Goal: Task Accomplishment & Management: Use online tool/utility

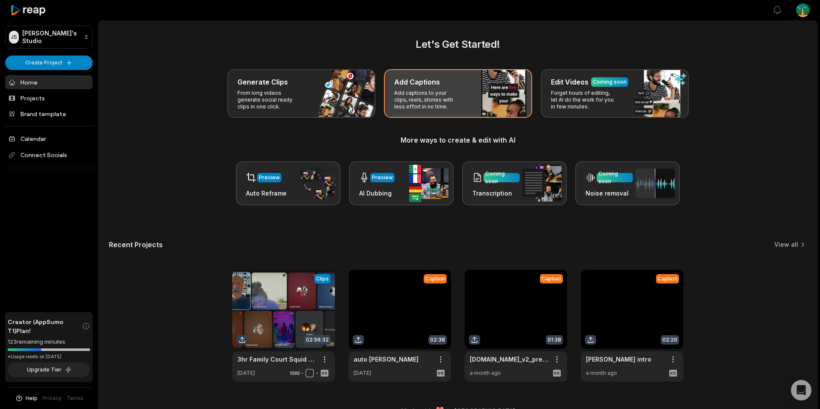
click at [469, 70] on div "Add Captions Add captions to your clips, reels, stories with less effort in no …" at bounding box center [458, 93] width 148 height 49
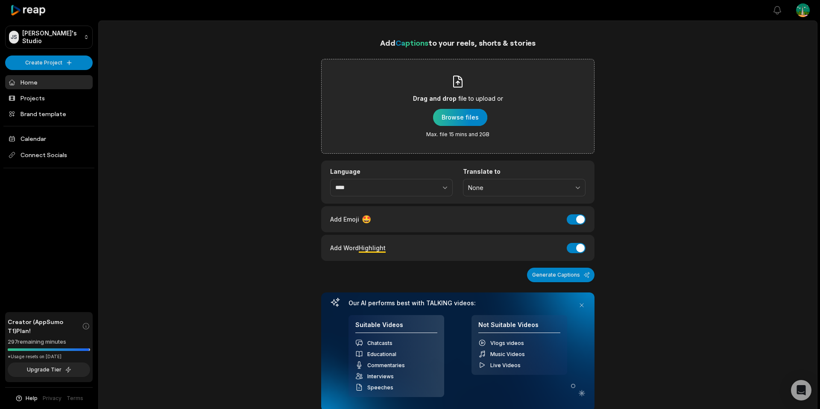
click at [446, 119] on div "button" at bounding box center [460, 117] width 54 height 17
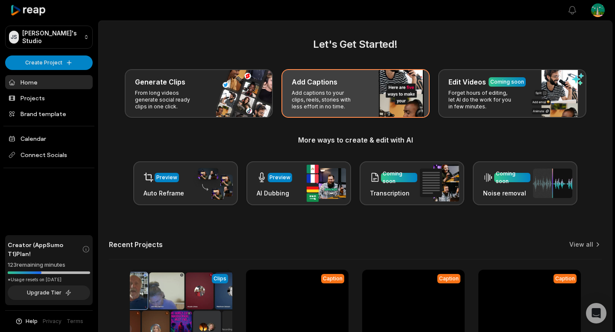
click at [370, 97] on div "Add Captions Add captions to your clips, reels, stories with less effort in no …" at bounding box center [356, 93] width 148 height 49
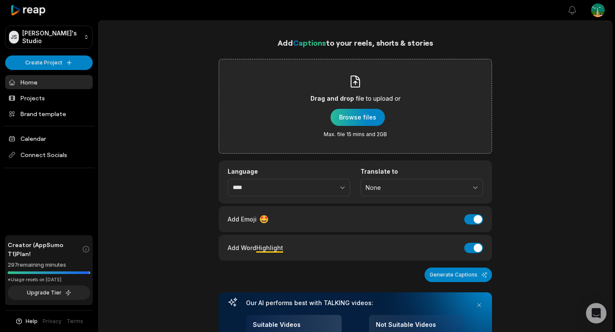
click at [367, 111] on div "button" at bounding box center [358, 117] width 54 height 17
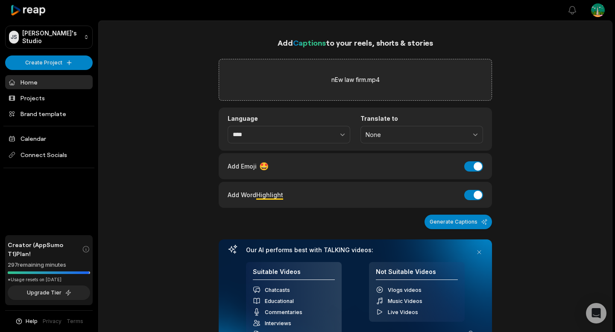
click at [461, 229] on button "Generate Captions" at bounding box center [458, 222] width 67 height 15
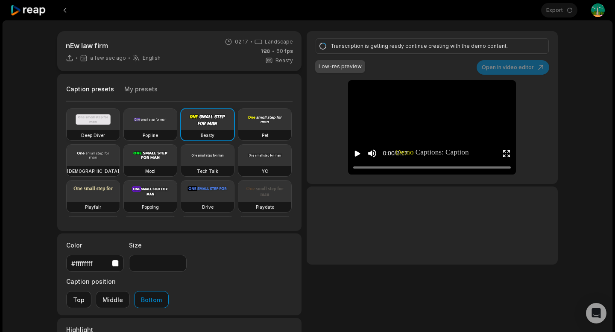
click at [101, 122] on video at bounding box center [93, 119] width 53 height 21
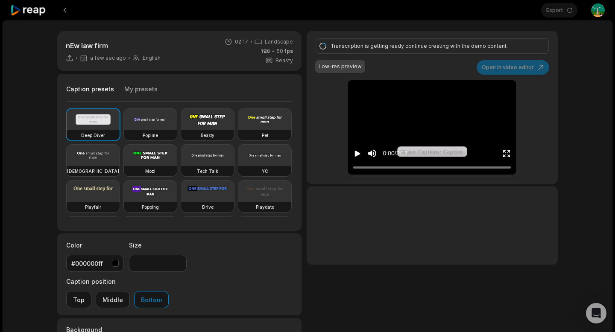
click at [450, 96] on video at bounding box center [432, 90] width 39 height 20
click at [447, 100] on video at bounding box center [432, 90] width 39 height 20
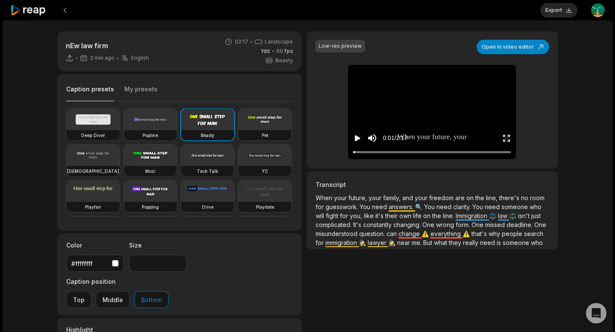
click at [82, 119] on video at bounding box center [93, 119] width 53 height 21
type input "**"
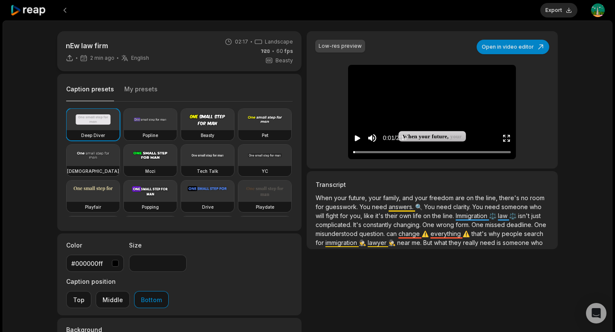
click at [430, 74] on video at bounding box center [432, 75] width 39 height 20
click at [429, 83] on video at bounding box center [432, 75] width 39 height 20
click at [587, 91] on div "nEw law firm 2 min ago English en 02:17 Landscape 60 fps Beasty Caption presets…" at bounding box center [308, 253] width 610 height 465
click at [566, 15] on button "Export" at bounding box center [558, 10] width 37 height 15
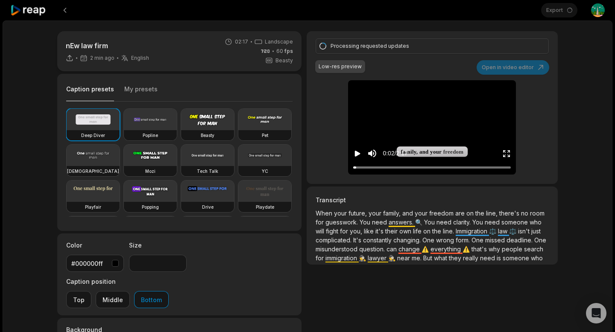
click at [581, 88] on div "nEw law firm 2 min ago English en 02:17 Landscape 60 fps Beasty Caption presets…" at bounding box center [308, 253] width 610 height 465
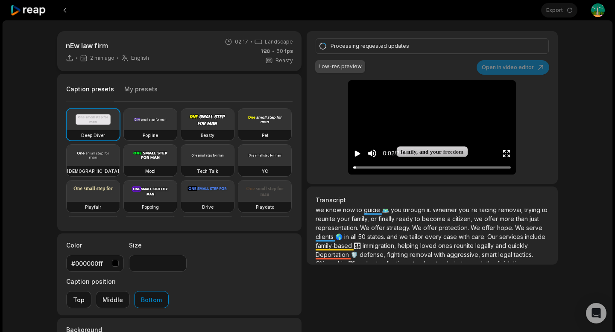
scroll to position [117, 0]
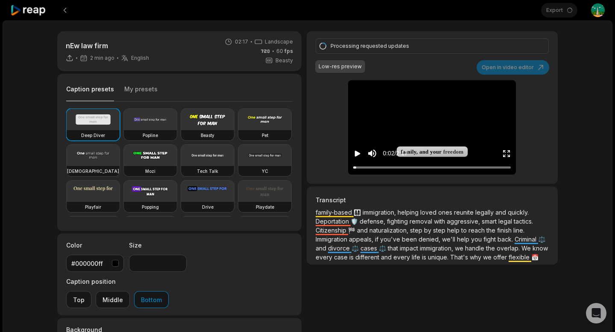
click at [574, 85] on div "nEw law firm 2 min ago English en 02:17 Landscape 60 fps Beasty Caption presets…" at bounding box center [308, 253] width 610 height 465
click at [575, 64] on div "nEw law firm 3 min ago English en 02:17 Landscape 60 fps Beasty Caption presets…" at bounding box center [308, 253] width 610 height 465
click at [590, 93] on div "nEw law firm 3 min ago English en 02:17 Landscape 60 fps Beasty Caption presets…" at bounding box center [308, 253] width 610 height 465
click at [562, 130] on div "nEw law firm 3 min ago English en 02:17 Landscape 60 fps Beasty Caption presets…" at bounding box center [308, 236] width 518 height 410
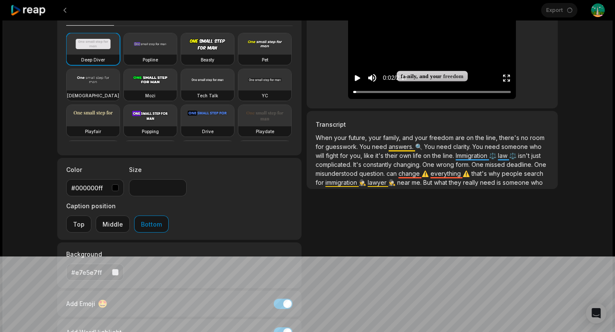
scroll to position [0, 0]
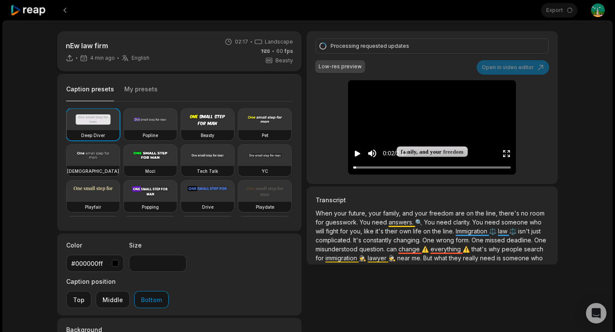
click at [599, 164] on div "nEw law firm 4 min ago English en 02:17 Landscape 60 fps Beasty Caption presets…" at bounding box center [308, 253] width 610 height 465
click at [586, 107] on div "nEw law firm 4 min ago English en 02:17 Landscape 60 fps Beasty Caption presets…" at bounding box center [308, 253] width 610 height 465
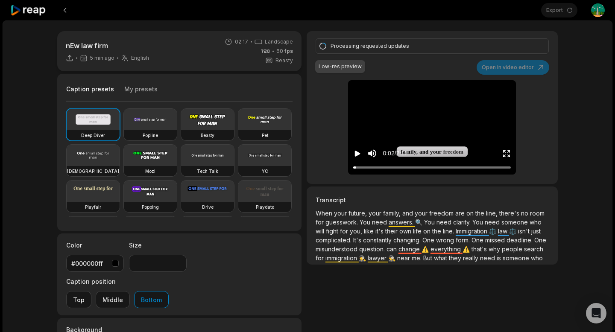
click at [597, 100] on div "nEw law firm 5 min ago English en 02:17 Landscape 60 fps Beasty Caption presets…" at bounding box center [308, 253] width 610 height 465
click at [553, 13] on div "Export Open user menu" at bounding box center [573, 10] width 64 height 21
click at [579, 28] on div "nEw law firm 5 min ago English en 02:17 Landscape 60 fps Beasty Caption presets…" at bounding box center [308, 253] width 610 height 465
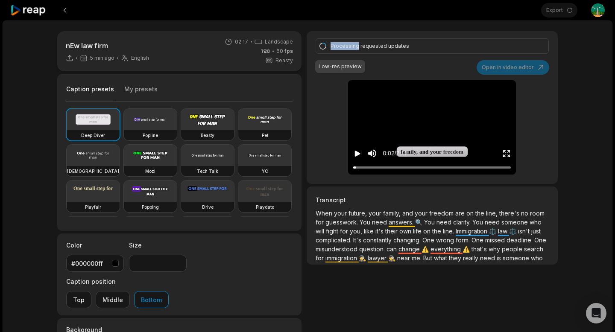
click at [579, 28] on div "nEw law firm 5 min ago English en 02:17 Landscape 60 fps Beasty Caption presets…" at bounding box center [308, 253] width 610 height 465
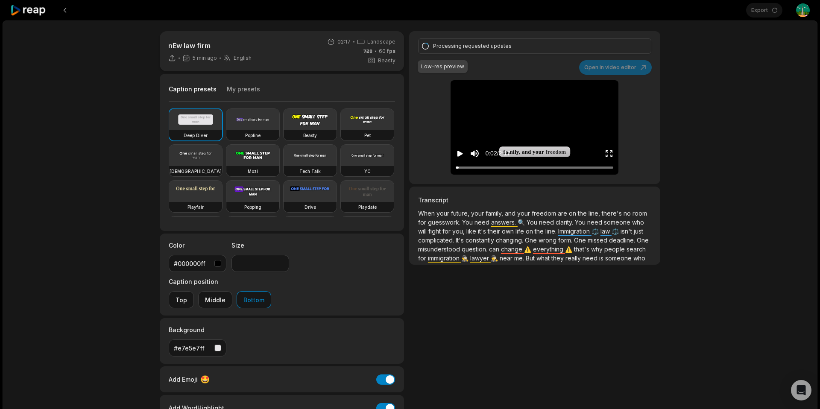
drag, startPoint x: 725, startPoint y: 92, endPoint x: 719, endPoint y: 92, distance: 6.4
click at [615, 91] on div "nEw law firm 5 min ago English en 02:17 Landscape 60 fps Beasty Caption presets…" at bounding box center [410, 253] width 815 height 465
drag, startPoint x: 814, startPoint y: 138, endPoint x: 787, endPoint y: 142, distance: 27.6
click at [615, 138] on div "nEw law firm 8 min ago English en 02:17 Landscape 60 fps Beasty Caption presets…" at bounding box center [410, 253] width 815 height 465
click at [615, 114] on div "nEw law firm 8 min ago English en 02:17 Landscape 60 fps Beasty Caption presets…" at bounding box center [410, 253] width 815 height 465
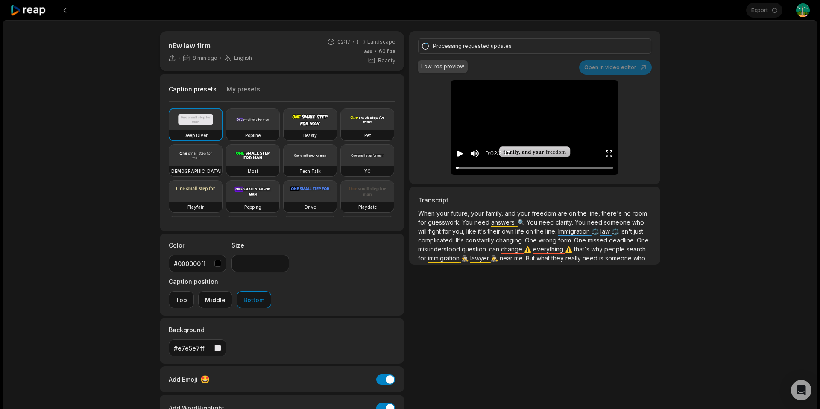
click at [515, 100] on video at bounding box center [534, 90] width 39 height 20
click at [515, 93] on video at bounding box center [534, 90] width 39 height 20
click at [437, 69] on div "Low-res preview" at bounding box center [442, 67] width 43 height 8
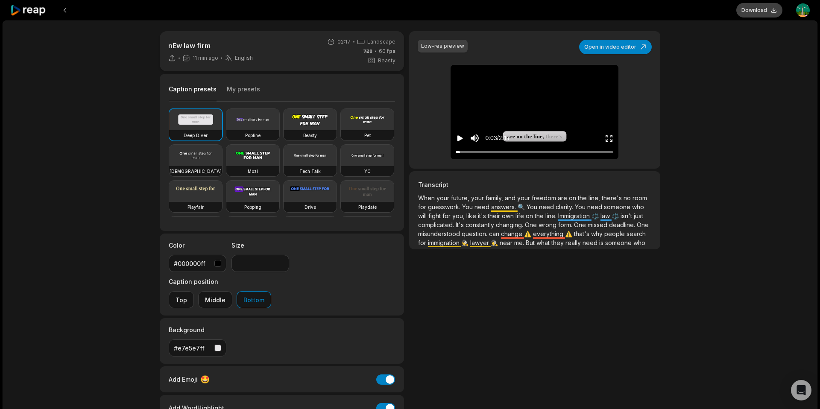
click at [615, 9] on button "Download" at bounding box center [759, 10] width 46 height 15
click at [615, 40] on div "nEw law firm 11 min ago English en 02:17 Landscape 60 fps Beasty Caption preset…" at bounding box center [410, 253] width 815 height 465
click at [615, 23] on div "nEw law firm 11 min ago English en 02:17 Landscape 60 fps Beasty Caption preset…" at bounding box center [410, 253] width 815 height 465
click at [615, 6] on button "Download" at bounding box center [759, 10] width 46 height 15
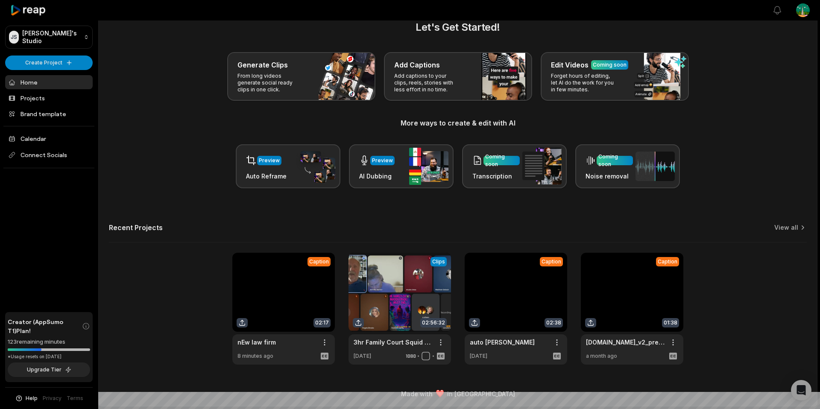
click at [270, 278] on link at bounding box center [283, 309] width 103 height 112
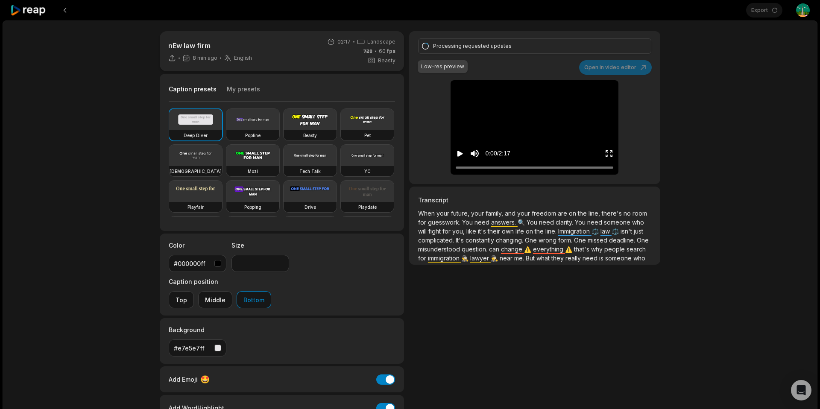
click at [724, 79] on div "nEw law firm 8 min ago English en 02:17 Landscape 60 fps Beasty Caption presets…" at bounding box center [410, 253] width 815 height 465
drag, startPoint x: 742, startPoint y: 18, endPoint x: 751, endPoint y: 13, distance: 9.8
click at [745, 17] on div at bounding box center [378, 10] width 736 height 21
click at [757, 9] on div "Export Open user menu" at bounding box center [778, 10] width 64 height 21
click at [29, 7] on icon at bounding box center [28, 11] width 36 height 12
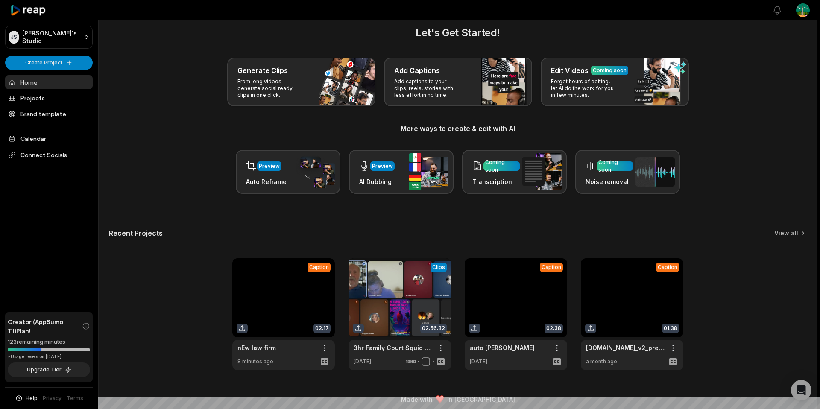
scroll to position [17, 0]
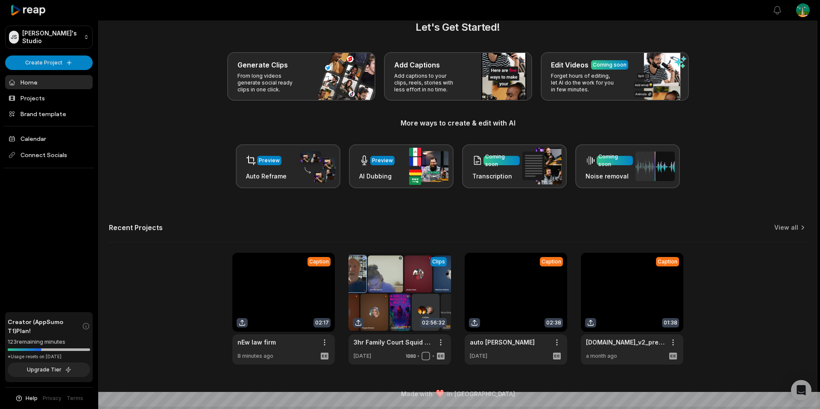
click at [243, 324] on link at bounding box center [283, 309] width 103 height 112
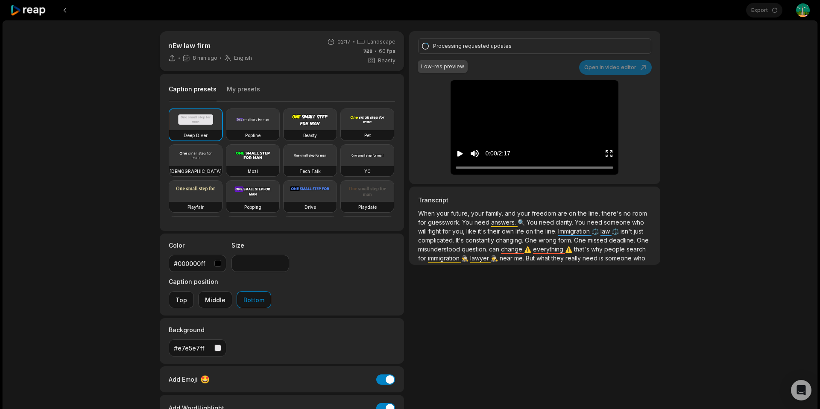
click at [19, 15] on icon at bounding box center [28, 11] width 36 height 12
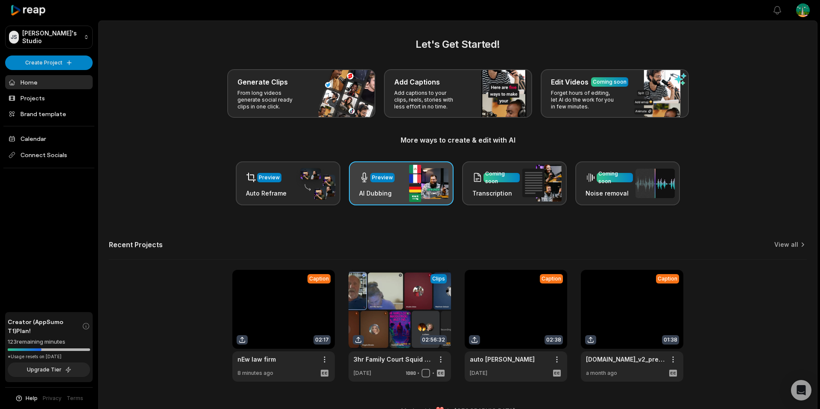
click at [402, 185] on div "Preview AI Dubbing" at bounding box center [401, 183] width 105 height 44
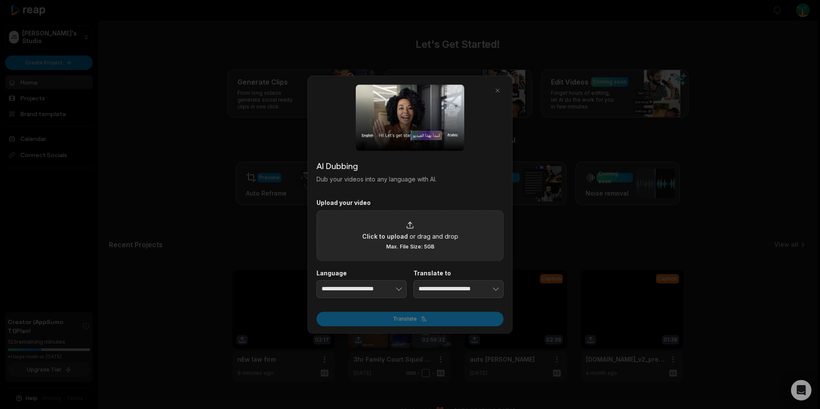
click at [386, 236] on span "Click to upload" at bounding box center [385, 236] width 46 height 9
click at [0, 0] on input "Click to upload or drag and drop Max. File Size: 5GB" at bounding box center [0, 0] width 0 height 0
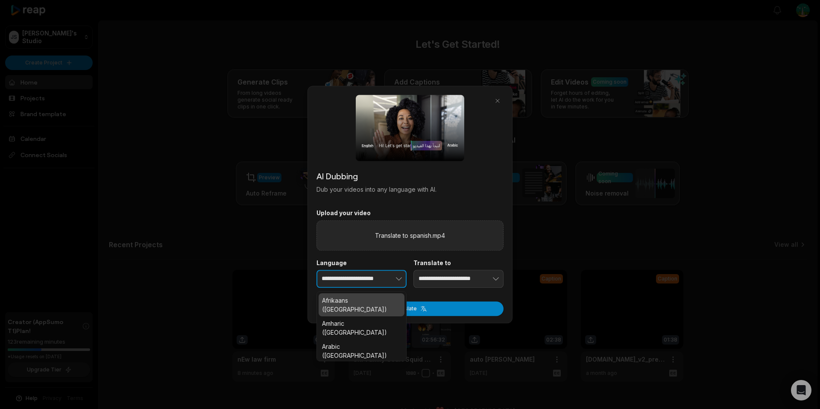
click at [381, 276] on button "button" at bounding box center [386, 279] width 42 height 18
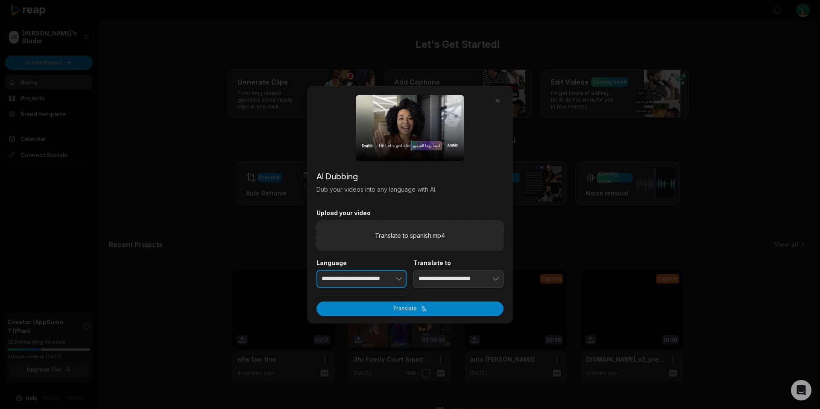
scroll to position [0, 9]
click at [361, 290] on form "**********" at bounding box center [410, 262] width 187 height 107
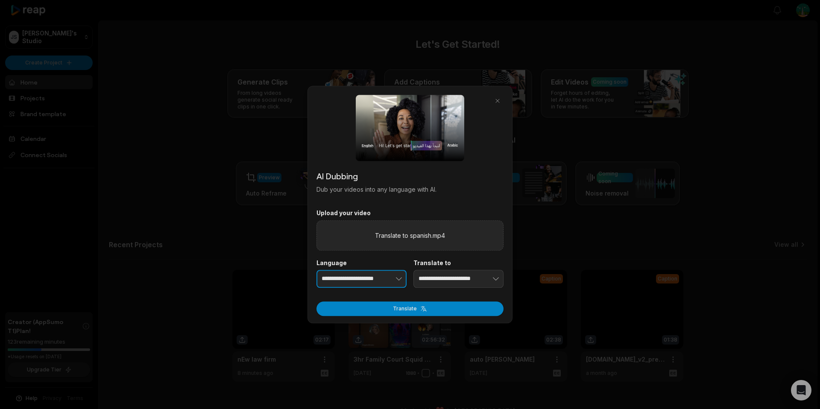
click at [386, 282] on button "button" at bounding box center [386, 279] width 42 height 18
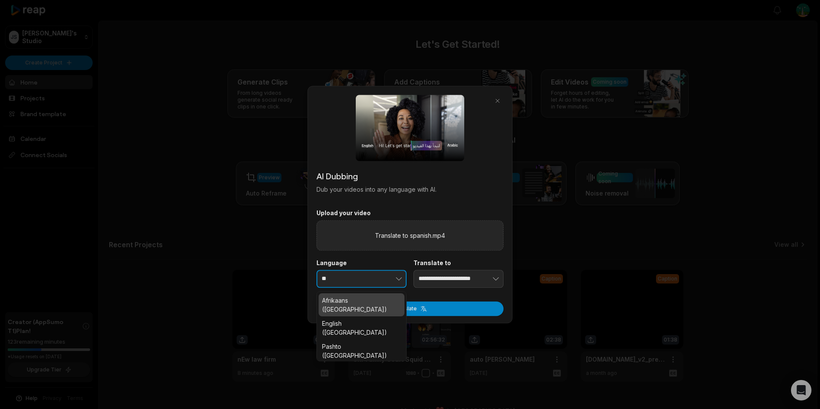
type input "*"
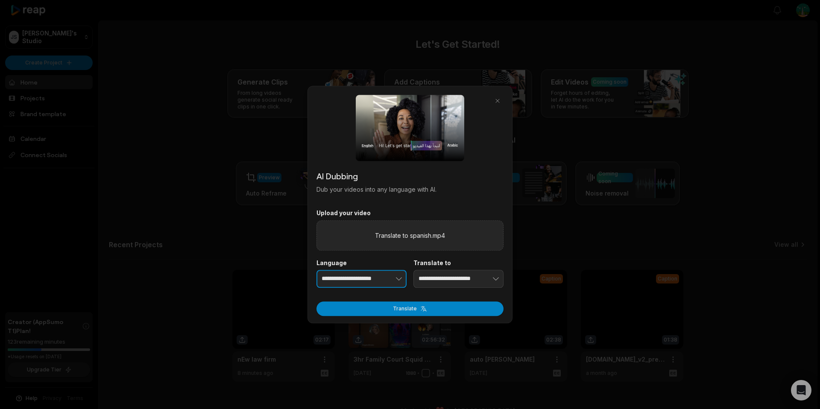
type input "**********"
click at [455, 281] on input "**********" at bounding box center [459, 279] width 90 height 18
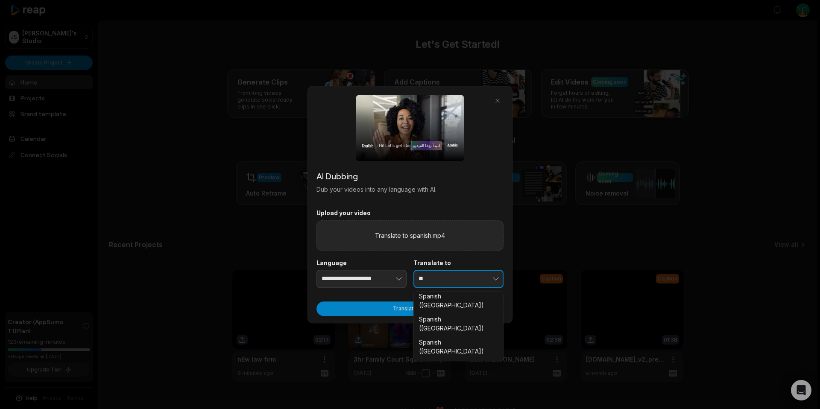
scroll to position [145, 0]
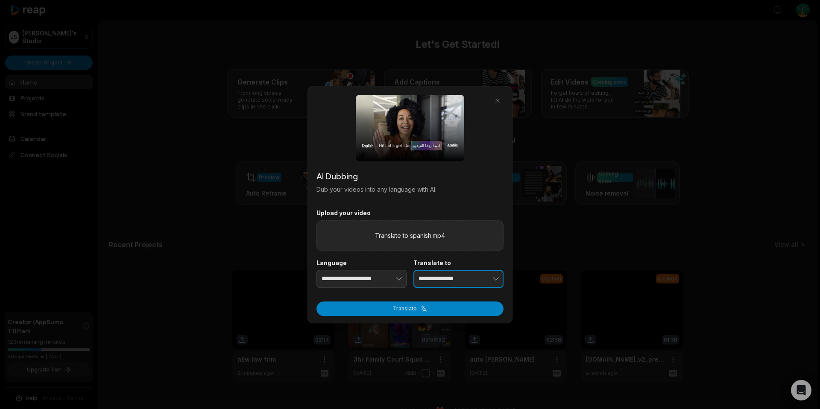
type input "**********"
click at [434, 305] on button "Translate" at bounding box center [410, 309] width 187 height 15
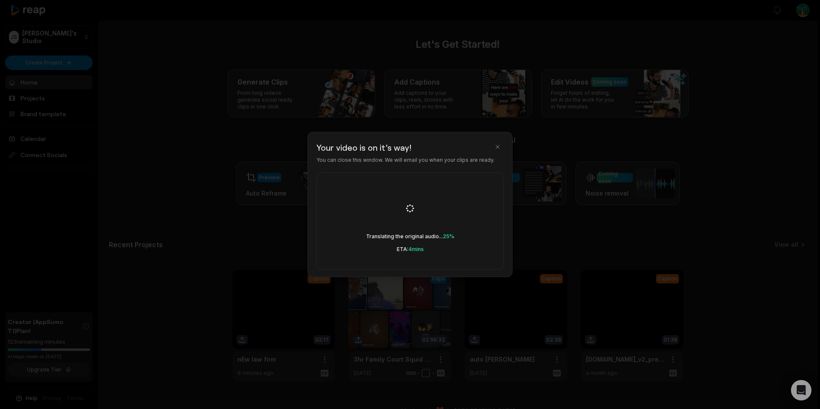
click at [433, 226] on div "Translating the original audio... 25% ETA: 4 mins" at bounding box center [410, 221] width 187 height 97
drag, startPoint x: 404, startPoint y: 219, endPoint x: 364, endPoint y: 171, distance: 62.2
click at [404, 219] on rect at bounding box center [410, 209] width 54 height 54
drag, startPoint x: 444, startPoint y: 201, endPoint x: 438, endPoint y: 202, distance: 6.0
click at [443, 202] on div "Syncing the dubbed audio... 75% ETA: 2 mins" at bounding box center [410, 221] width 187 height 97
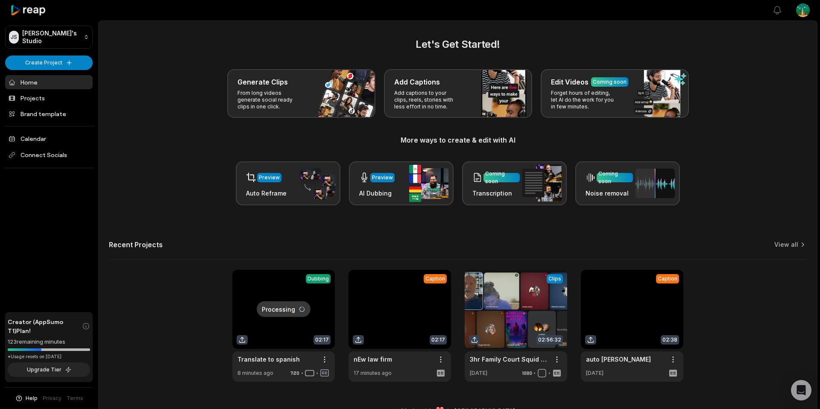
scroll to position [17, 0]
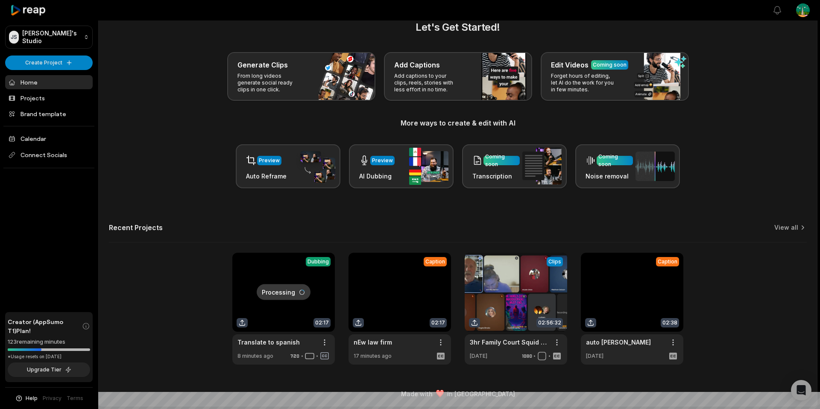
click at [291, 264] on link at bounding box center [283, 309] width 103 height 112
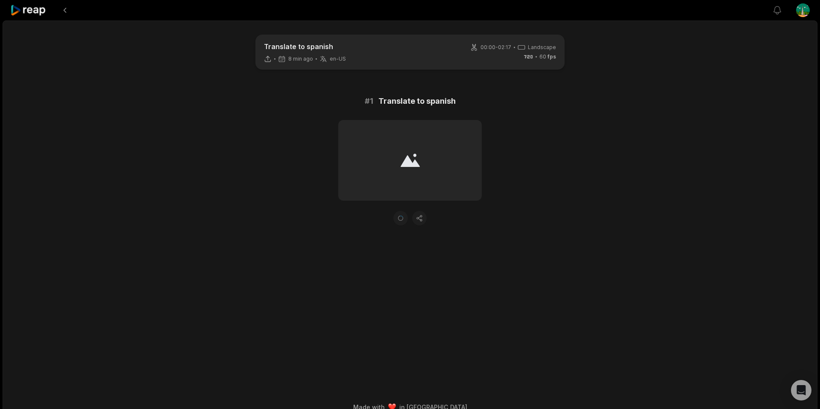
drag, startPoint x: 428, startPoint y: 209, endPoint x: 453, endPoint y: 186, distance: 34.2
click at [430, 208] on div at bounding box center [410, 173] width 144 height 106
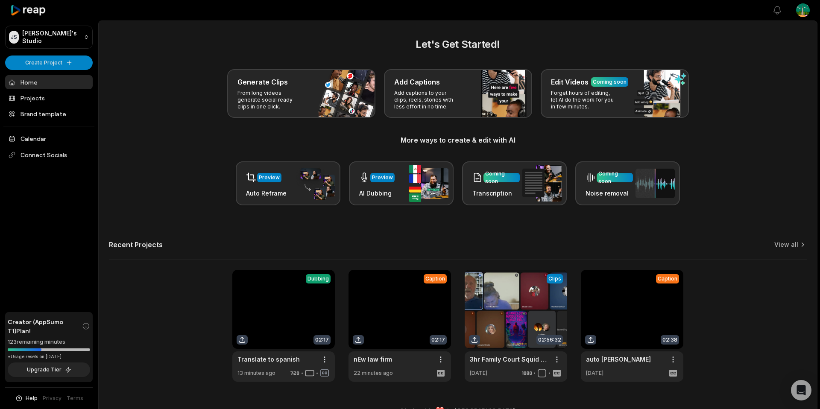
scroll to position [17, 0]
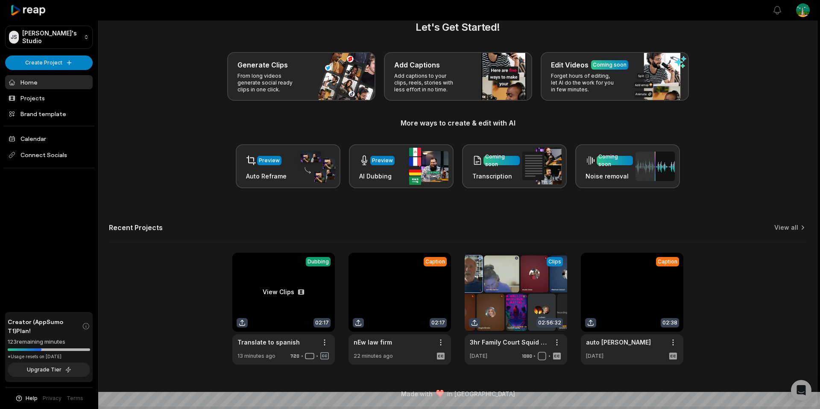
click at [277, 290] on link at bounding box center [283, 309] width 103 height 112
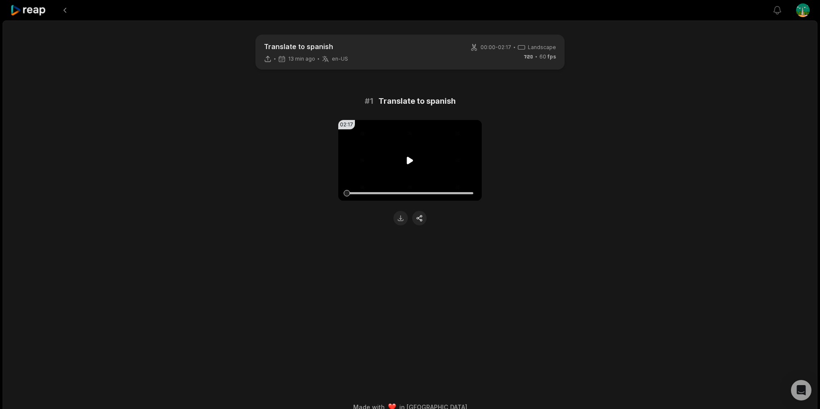
click at [414, 159] on icon at bounding box center [410, 161] width 10 height 10
click at [408, 163] on icon at bounding box center [410, 161] width 10 height 10
click at [399, 223] on button at bounding box center [400, 218] width 15 height 15
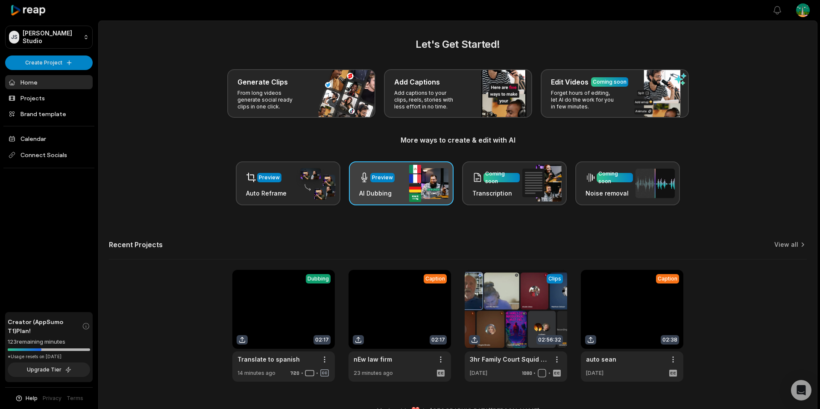
click at [407, 193] on div "Preview AI Dubbing" at bounding box center [401, 183] width 105 height 44
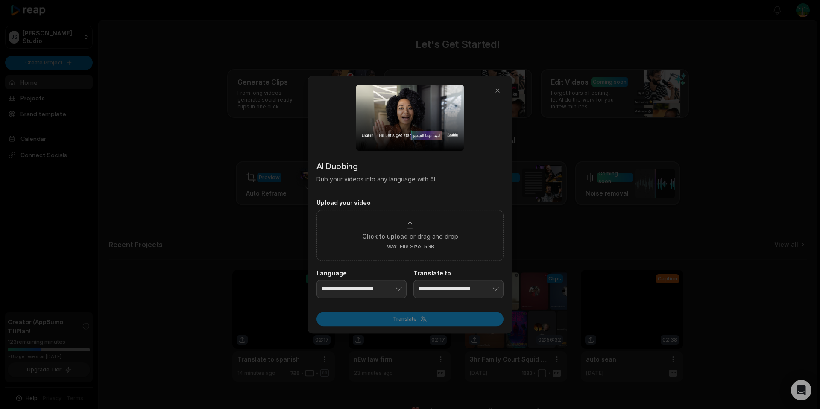
click at [563, 141] on div at bounding box center [410, 204] width 820 height 409
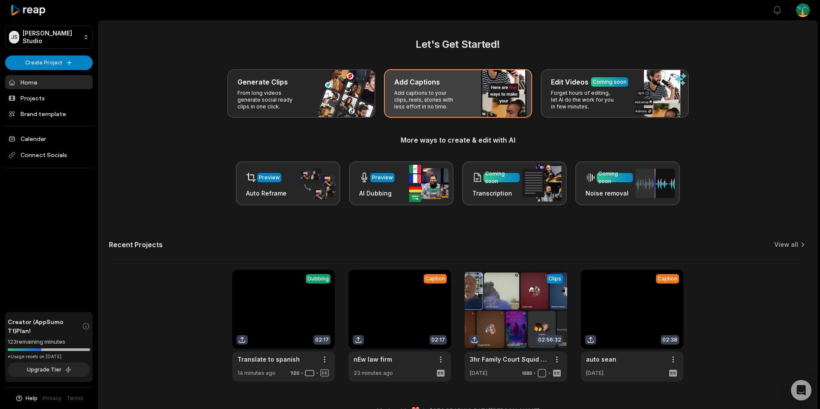
click at [475, 114] on div "Add Captions Add captions to your clips, reels, stories with less effort in no …" at bounding box center [458, 93] width 148 height 49
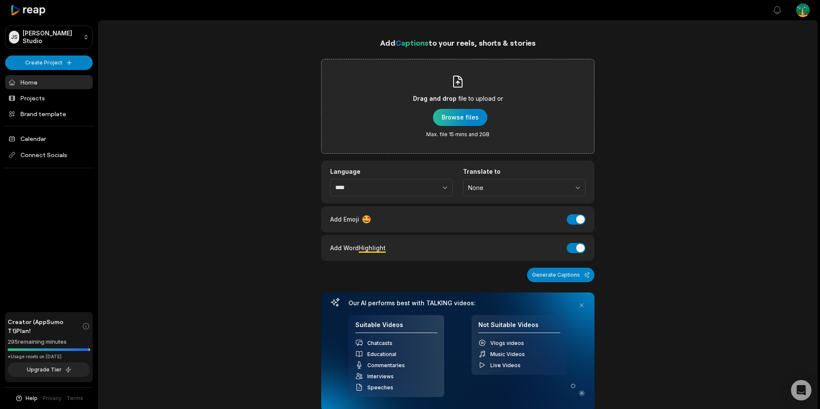
click at [464, 112] on div "button" at bounding box center [460, 117] width 54 height 17
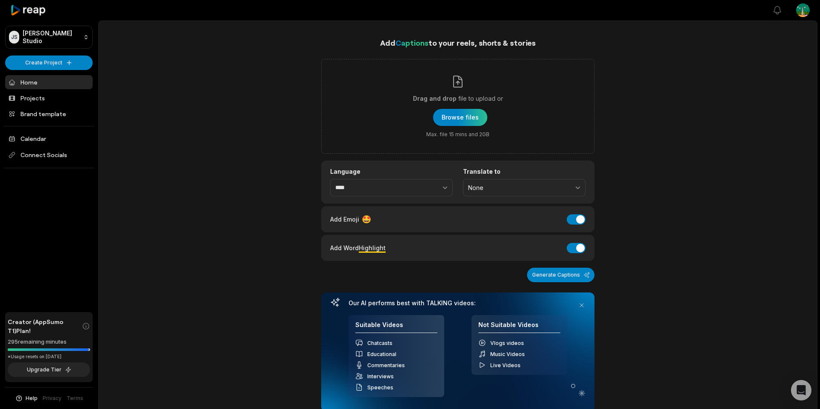
click at [32, 9] on icon at bounding box center [28, 11] width 36 height 12
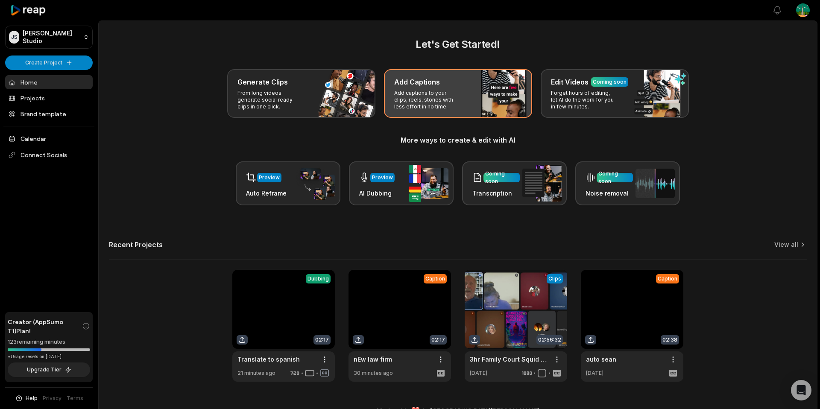
click at [453, 89] on div "Add Captions Add captions to your clips, reels, stories with less effort in no …" at bounding box center [458, 93] width 148 height 49
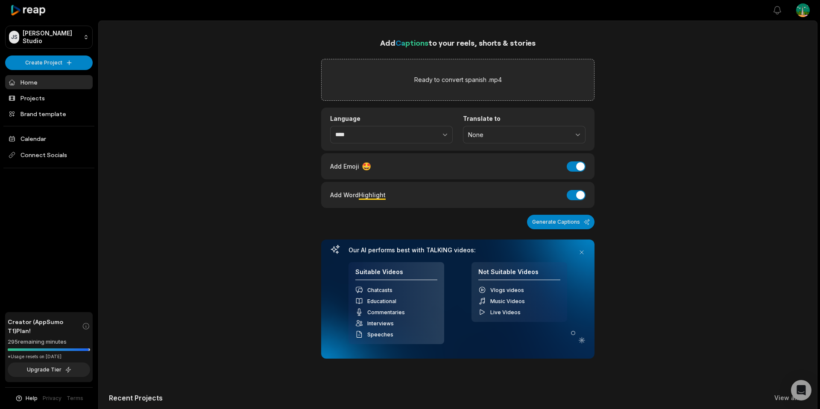
click at [711, 150] on div "Add Captions to your reels, shorts & stories Ready to convert spanish .mp4 Lang…" at bounding box center [458, 286] width 719 height 499
click at [441, 132] on icon "button" at bounding box center [445, 134] width 9 height 9
type input "*******"
click at [507, 134] on span "None" at bounding box center [518, 135] width 100 height 8
click at [634, 125] on div "Add Captions to your reels, shorts & stories Ready to convert spanish .mp4 Lang…" at bounding box center [458, 286] width 719 height 499
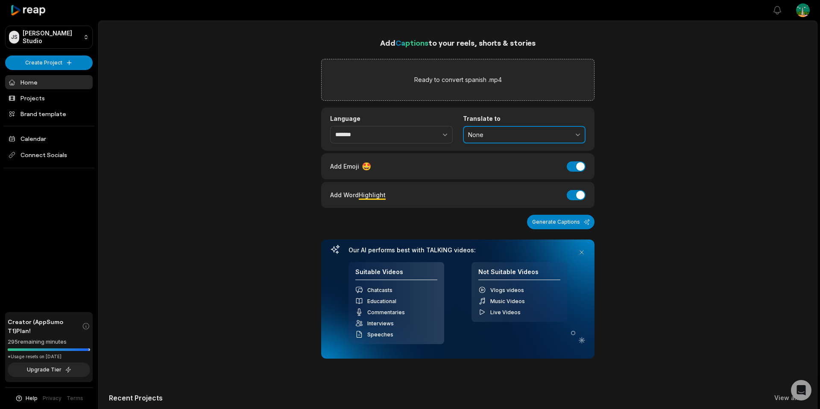
click at [546, 130] on button "None" at bounding box center [524, 135] width 123 height 18
click at [652, 121] on div "Add Captions to your reels, shorts & stories Ready to convert spanish .mp4 Lang…" at bounding box center [458, 286] width 719 height 499
click at [562, 222] on button "Generate Captions" at bounding box center [560, 222] width 67 height 15
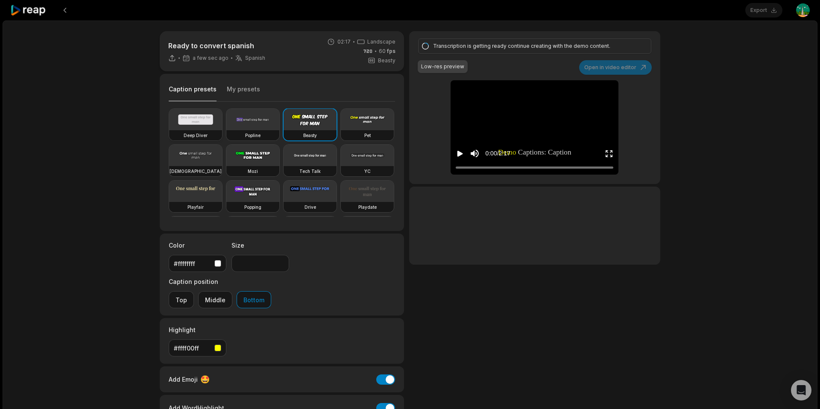
click at [213, 126] on video at bounding box center [195, 119] width 53 height 21
click at [534, 95] on video at bounding box center [534, 90] width 39 height 20
drag, startPoint x: 240, startPoint y: 120, endPoint x: 235, endPoint y: 121, distance: 4.4
click at [240, 120] on video at bounding box center [252, 119] width 53 height 21
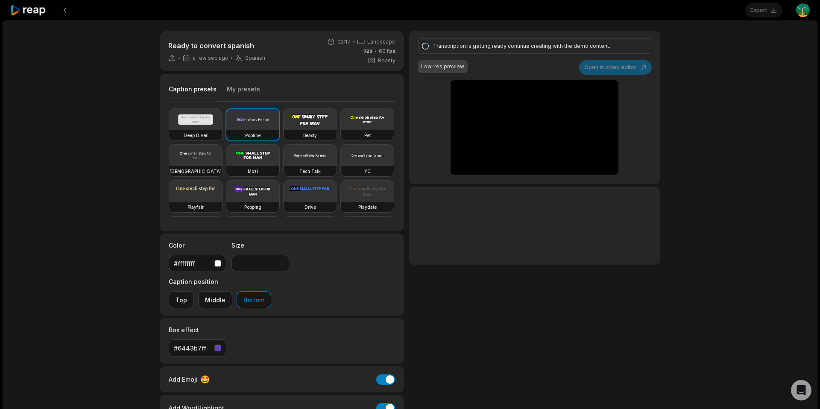
click at [215, 123] on video at bounding box center [195, 119] width 53 height 21
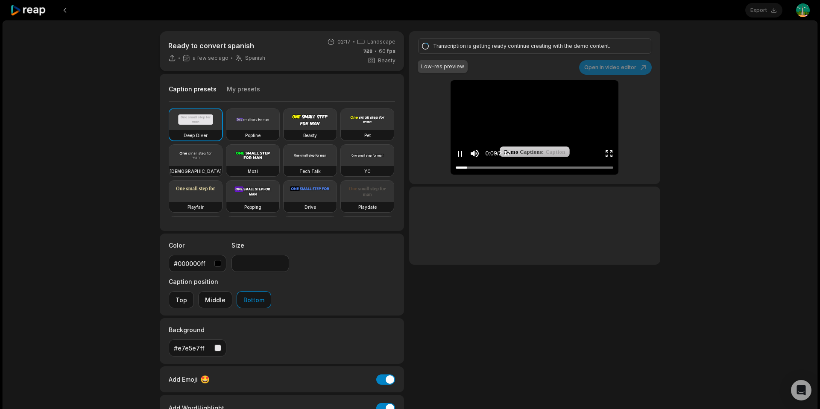
click at [523, 100] on video at bounding box center [534, 90] width 39 height 20
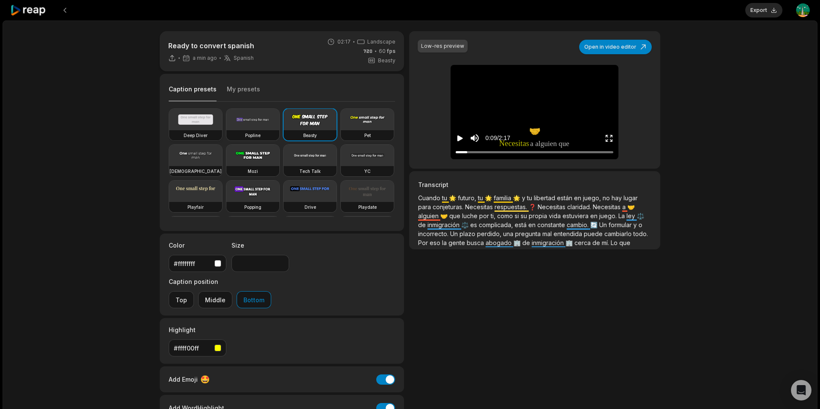
click at [199, 130] on video at bounding box center [195, 119] width 53 height 21
type input "**"
click at [536, 77] on video at bounding box center [534, 75] width 39 height 20
drag, startPoint x: 461, startPoint y: 147, endPoint x: 461, endPoint y: 153, distance: 5.2
click at [461, 149] on div "0:12 / 2:17" at bounding box center [535, 136] width 168 height 46
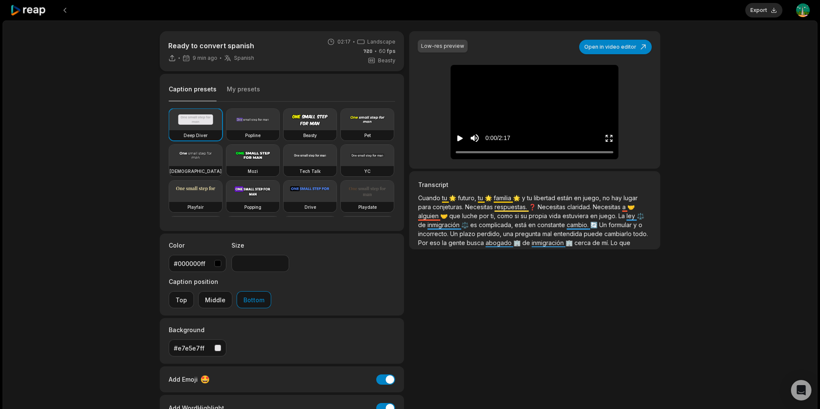
drag, startPoint x: 460, startPoint y: 153, endPoint x: 448, endPoint y: 153, distance: 12.0
click at [448, 153] on div "Low-res preview Open in video editor 🌟 Cuando tu futuro, tu familia y tu libert…" at bounding box center [534, 100] width 251 height 138
click at [555, 85] on video at bounding box center [534, 75] width 39 height 20
click at [759, 10] on button "Export" at bounding box center [763, 10] width 37 height 15
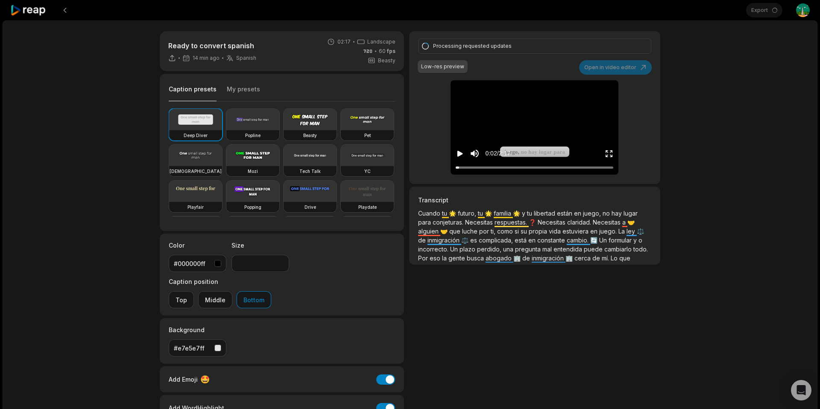
click at [814, 153] on div "Ready to convert spanish 14 min ago Spanish es 02:17 Landscape 60 fps Beasty Ca…" at bounding box center [410, 253] width 815 height 465
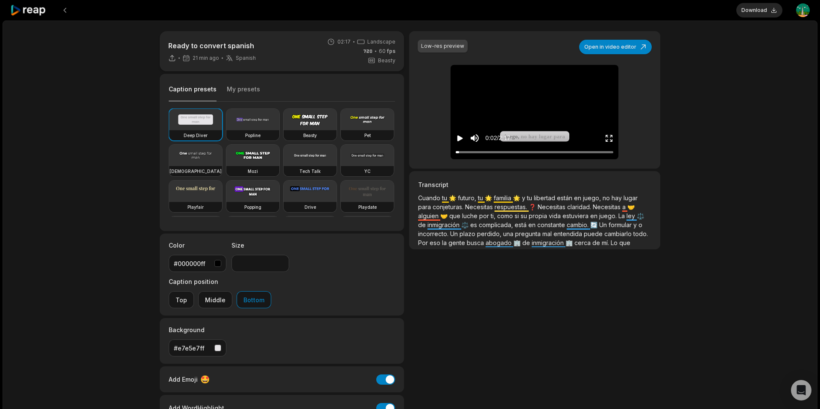
click at [736, 222] on div "Ready to convert spanish 21 min ago Spanish es 02:17 Landscape 60 fps Beasty Ca…" at bounding box center [410, 253] width 815 height 465
click at [541, 85] on video at bounding box center [534, 75] width 39 height 20
click at [555, 85] on video at bounding box center [534, 75] width 39 height 20
click at [771, 4] on button "Download" at bounding box center [759, 10] width 46 height 15
click at [515, 85] on video at bounding box center [534, 75] width 39 height 20
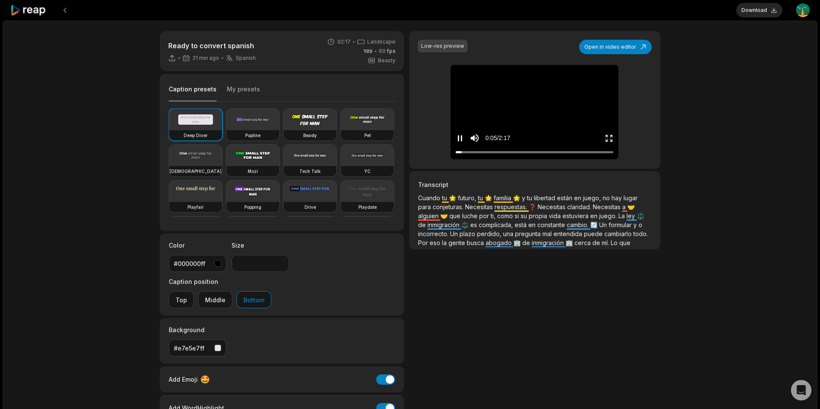
click at [515, 85] on video at bounding box center [534, 75] width 39 height 20
